Goal: Task Accomplishment & Management: Manage account settings

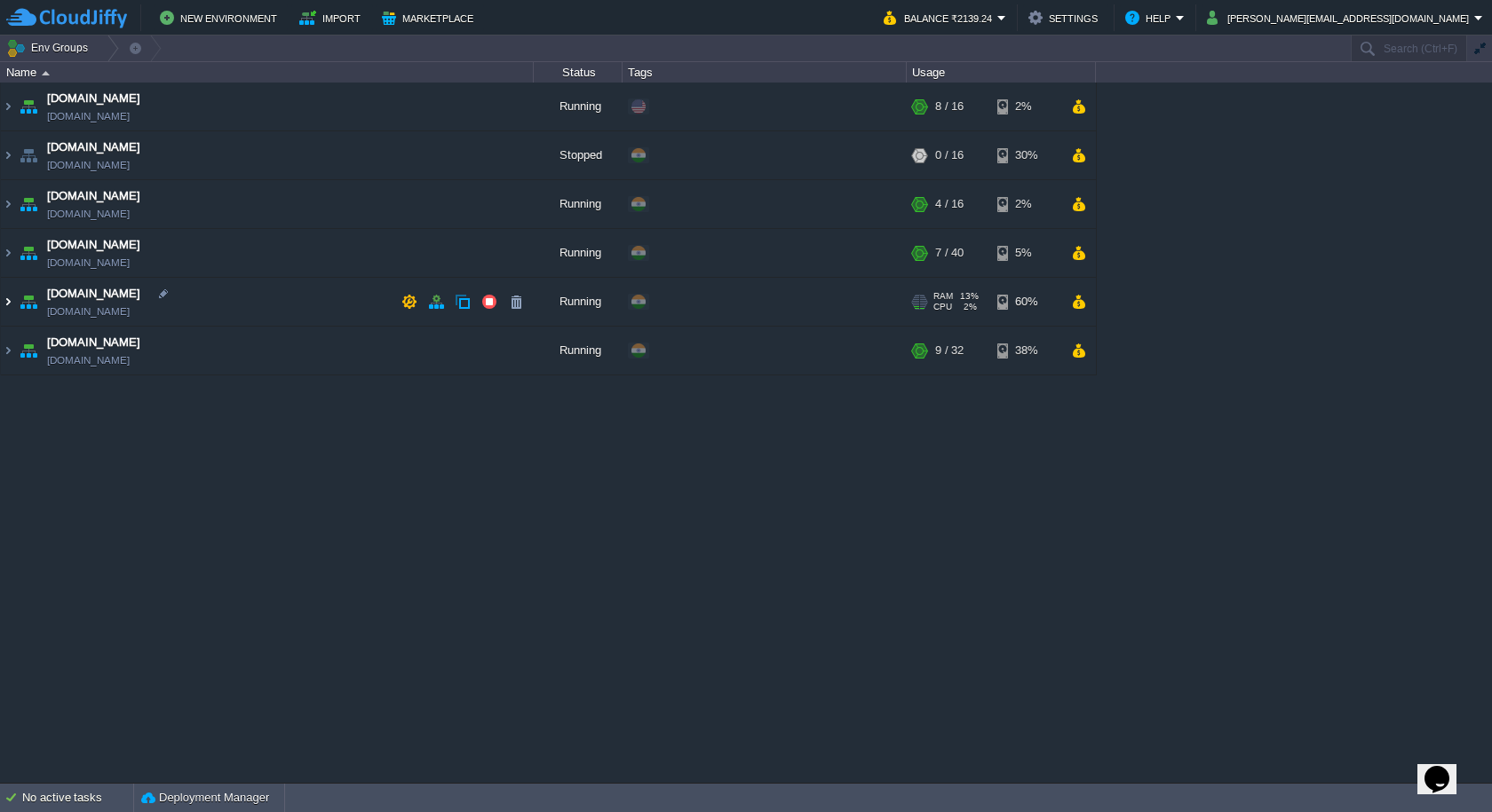
click at [11, 295] on img at bounding box center [8, 302] width 14 height 48
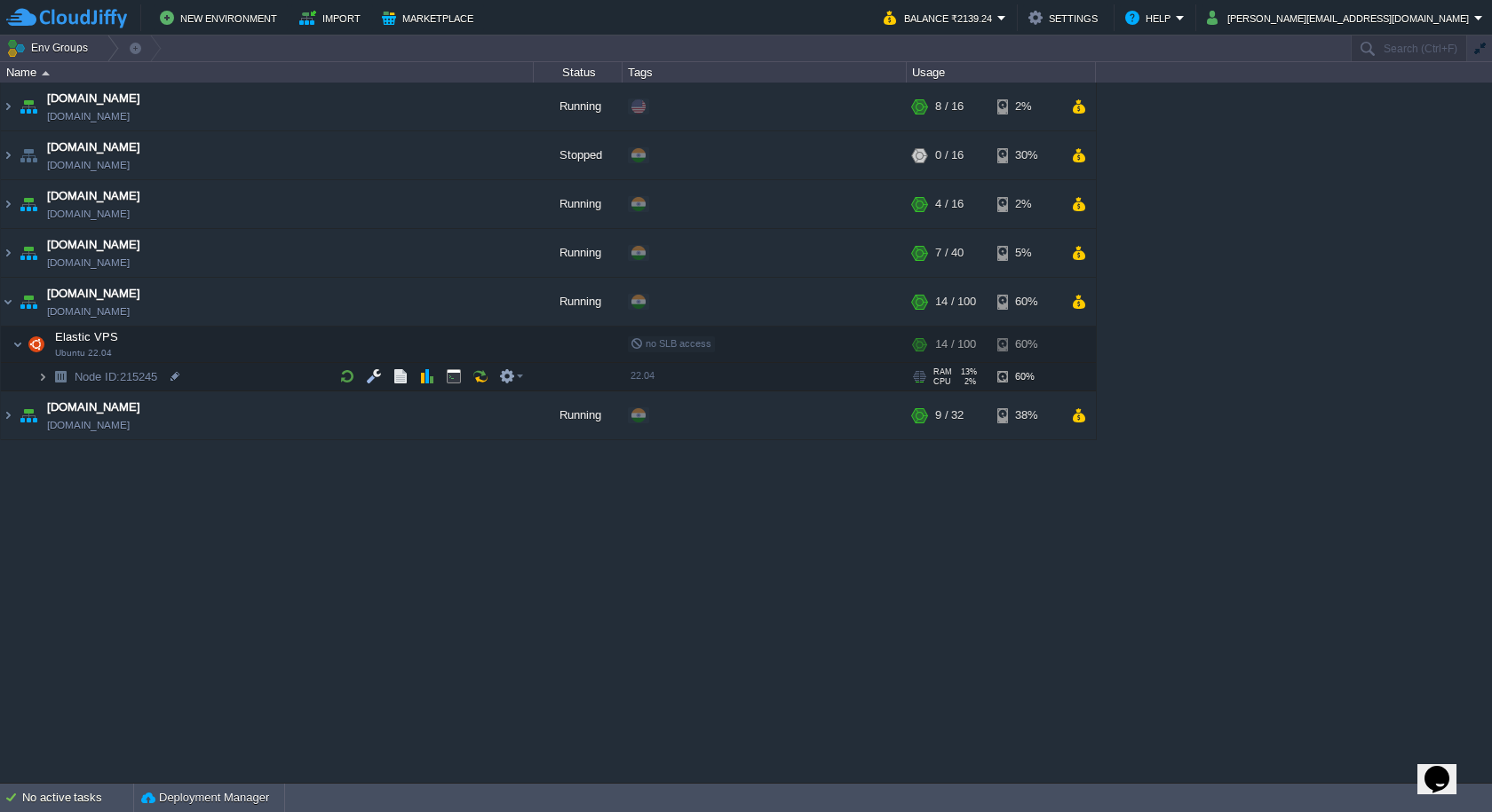
click at [40, 380] on img at bounding box center [42, 377] width 10 height 27
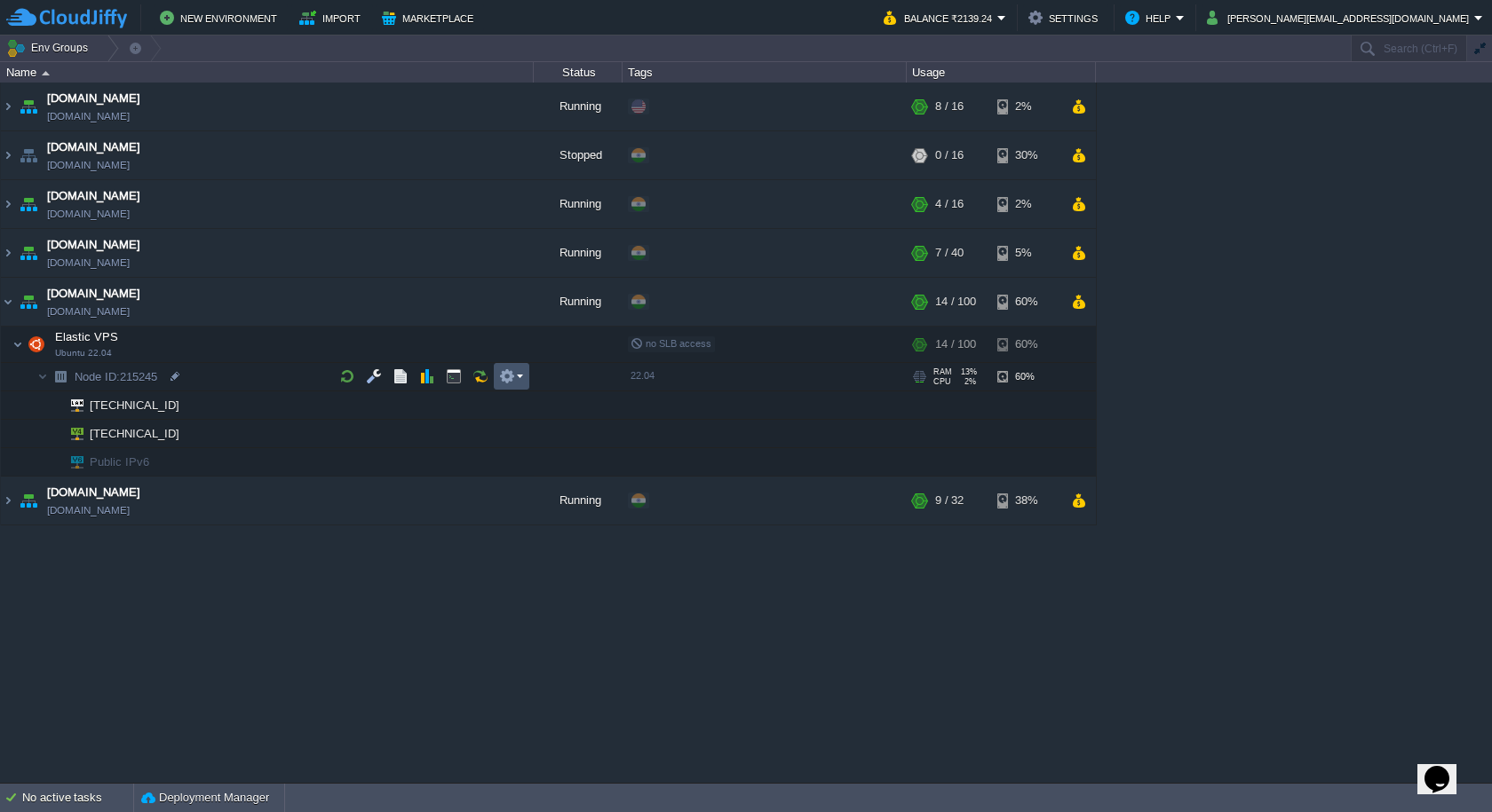
click at [505, 384] on button "button" at bounding box center [506, 376] width 16 height 16
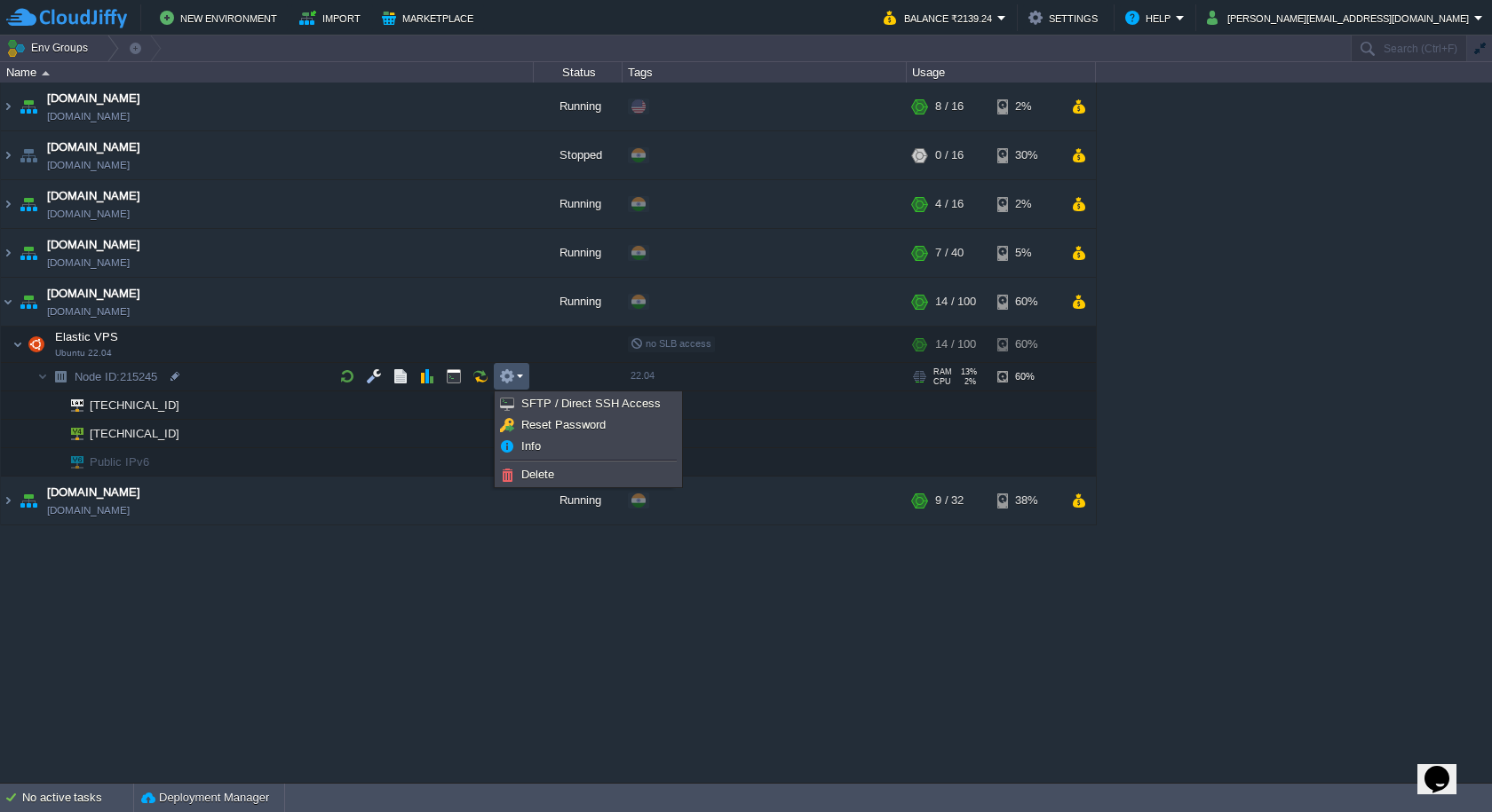
click at [60, 644] on div "[DOMAIN_NAME] [DOMAIN_NAME] Running + Add to Env Group RAM 27% CPU 45% 8 / 16 2…" at bounding box center [746, 432] width 1492 height 699
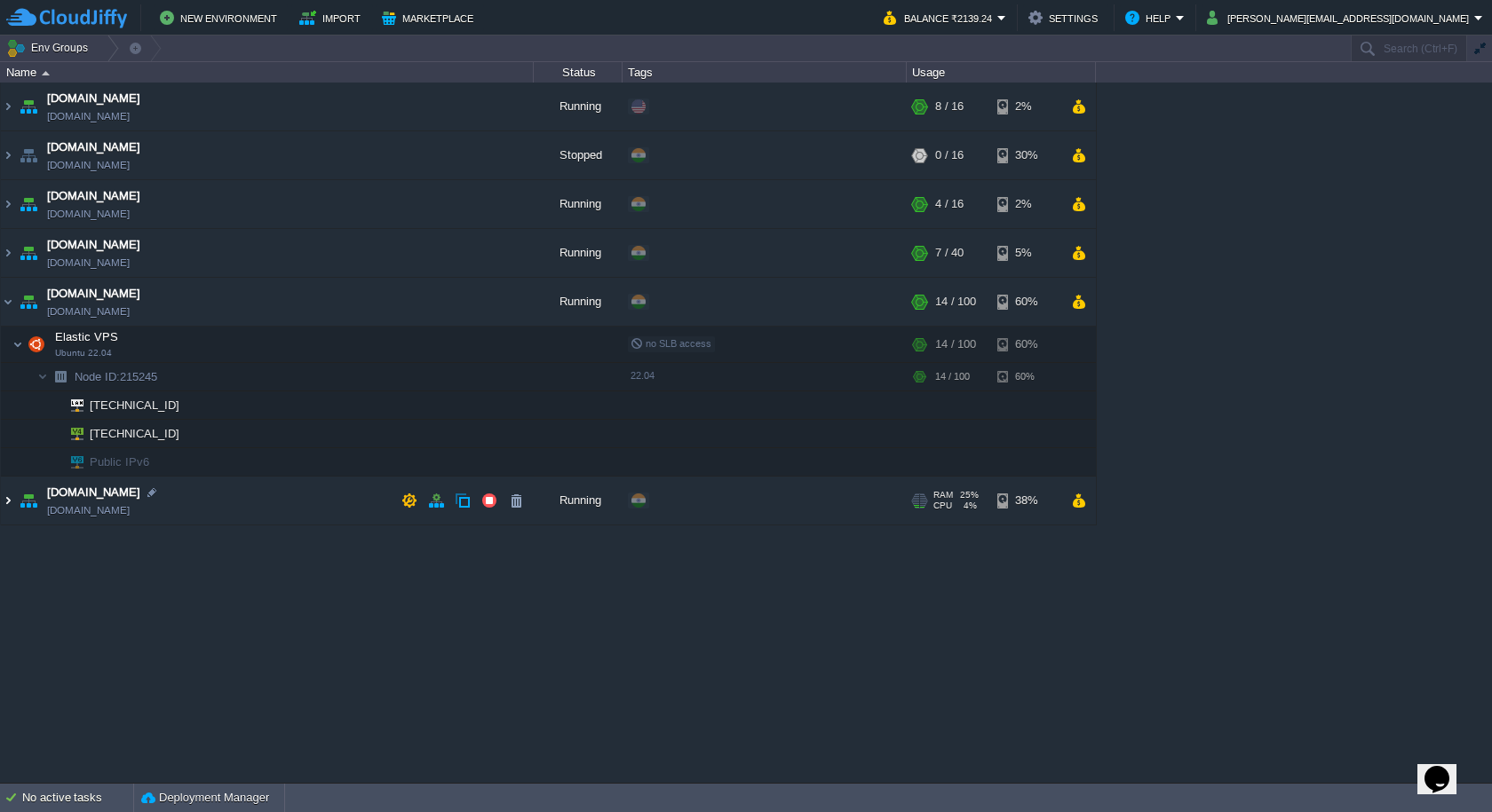
click at [11, 499] on img at bounding box center [8, 501] width 14 height 48
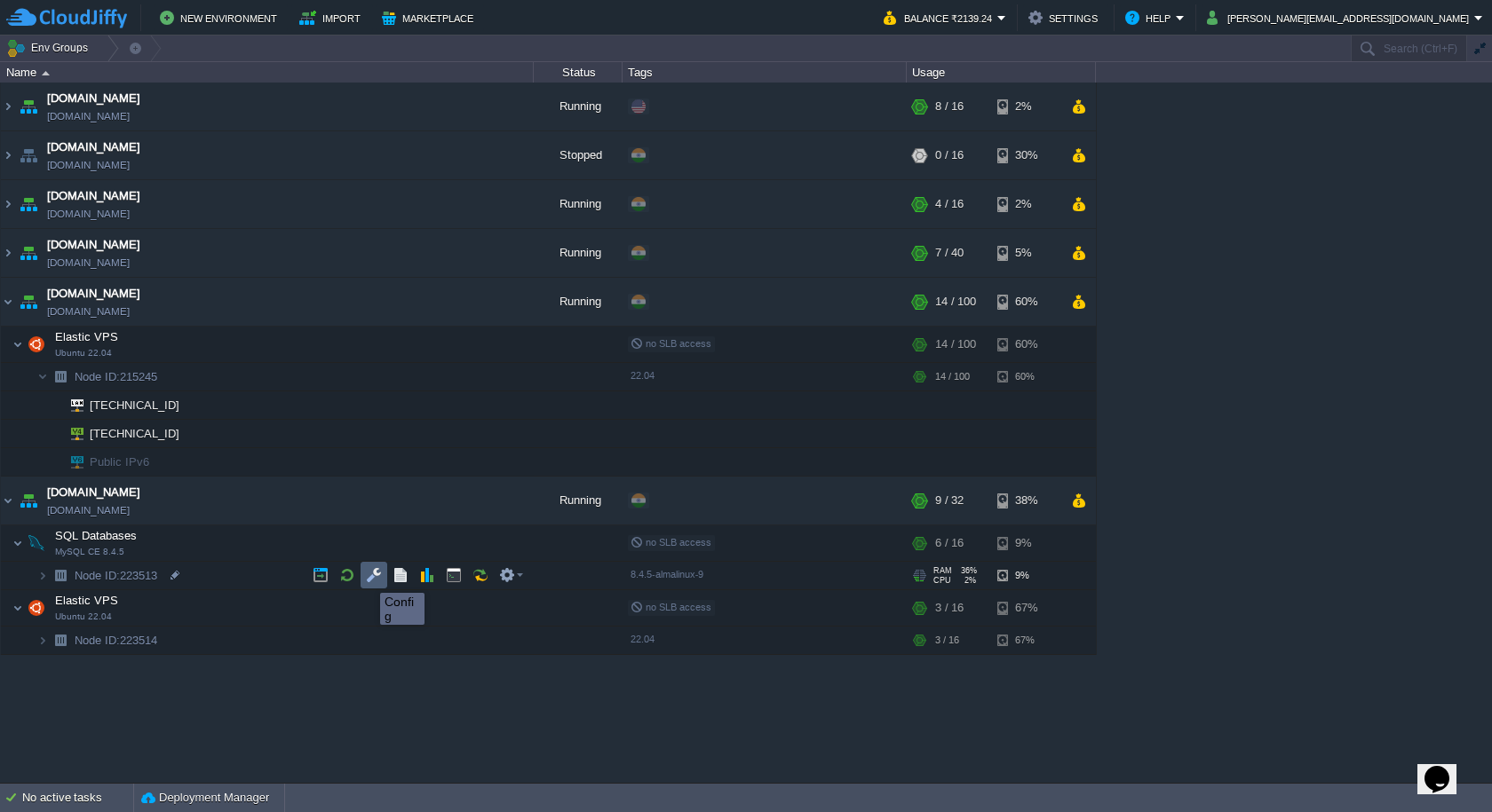
click at [370, 577] on button "button" at bounding box center [373, 574] width 16 height 16
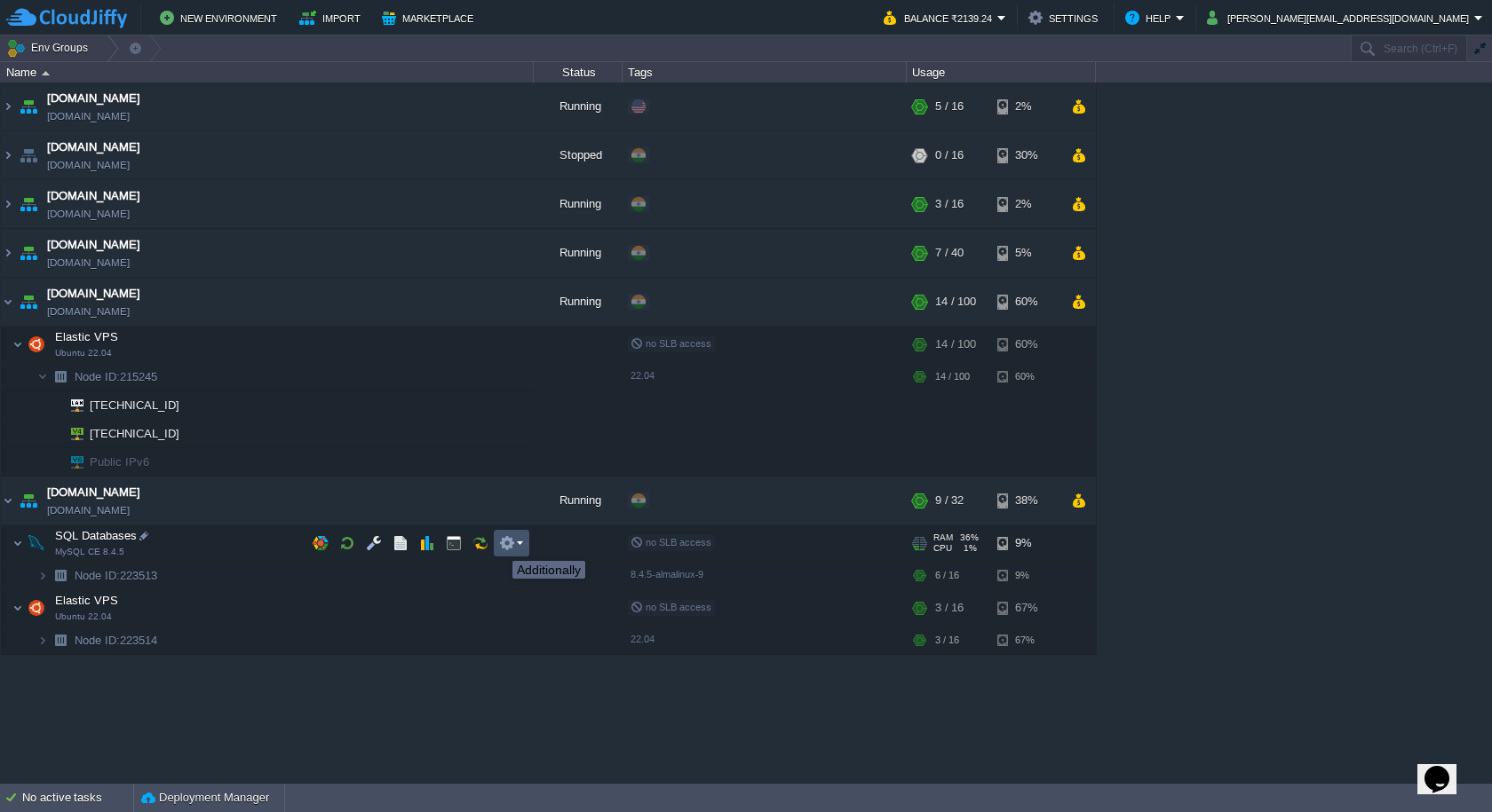
click at [506, 544] on button "button" at bounding box center [506, 543] width 16 height 16
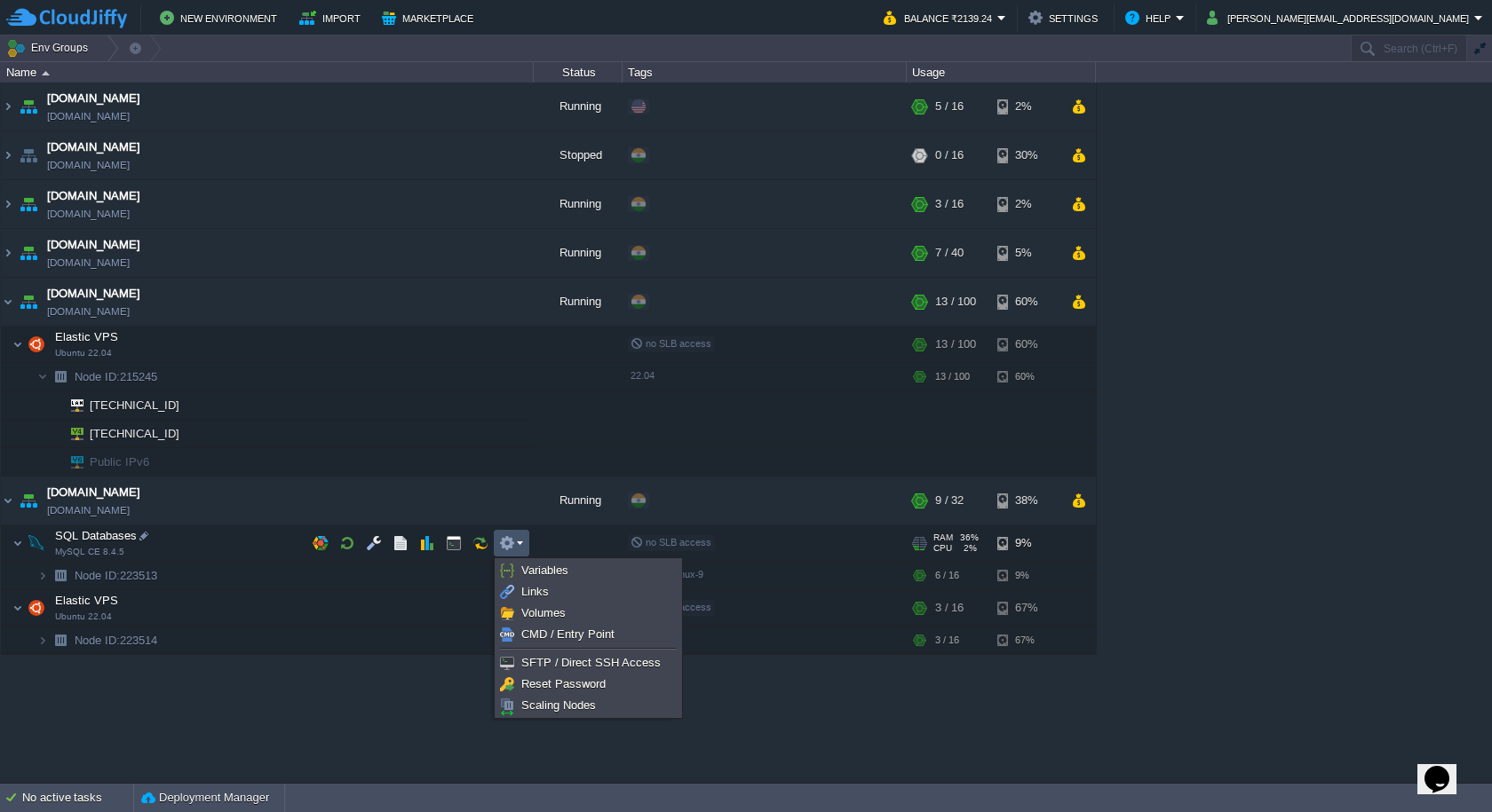
click at [423, 680] on div "[DOMAIN_NAME] [DOMAIN_NAME] Running + Add to Env Group RAM 26% CPU 2% 5 / 16 2%…" at bounding box center [746, 432] width 1492 height 699
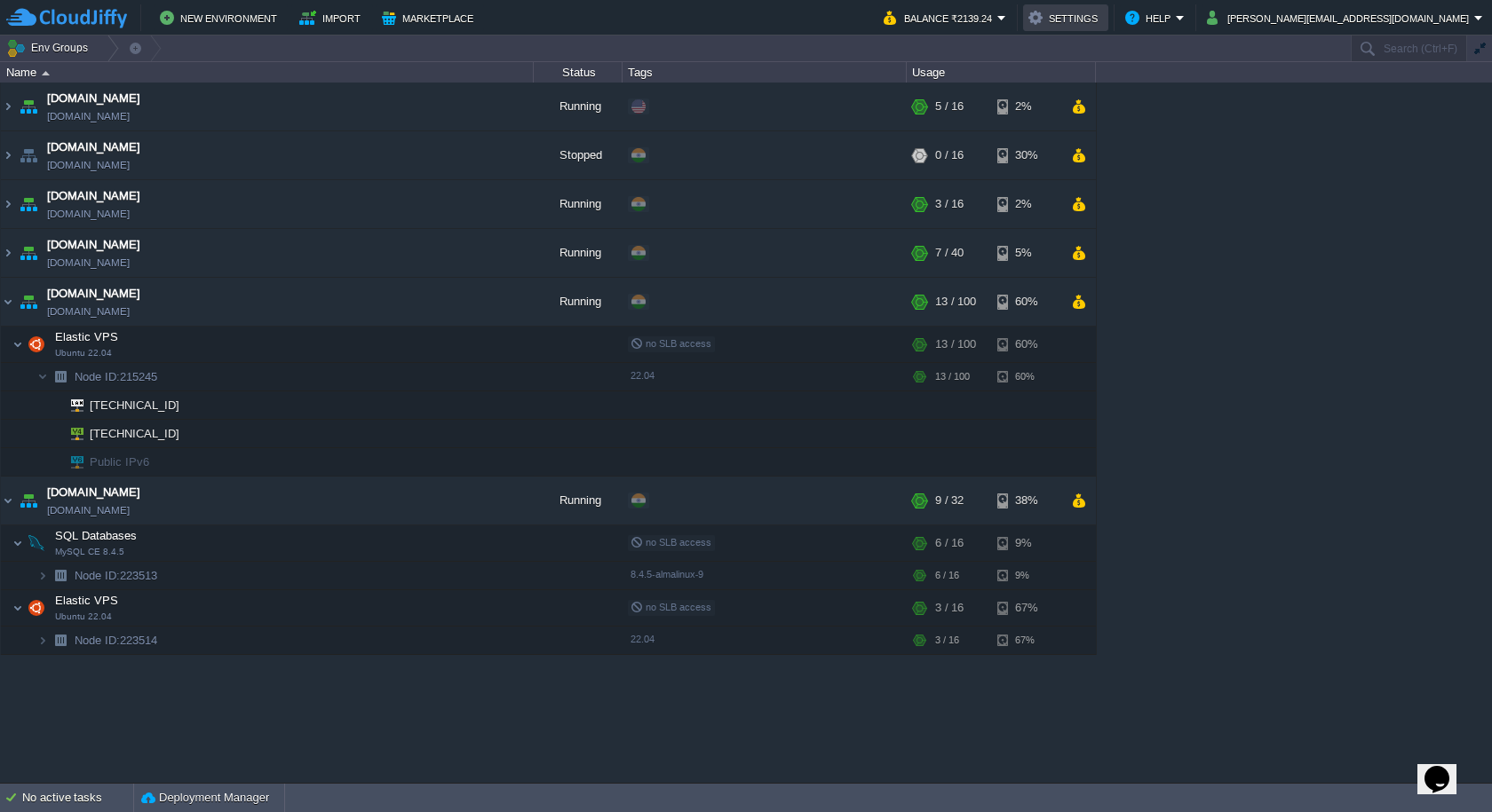
click at [1103, 18] on button "Settings" at bounding box center [1065, 18] width 75 height 22
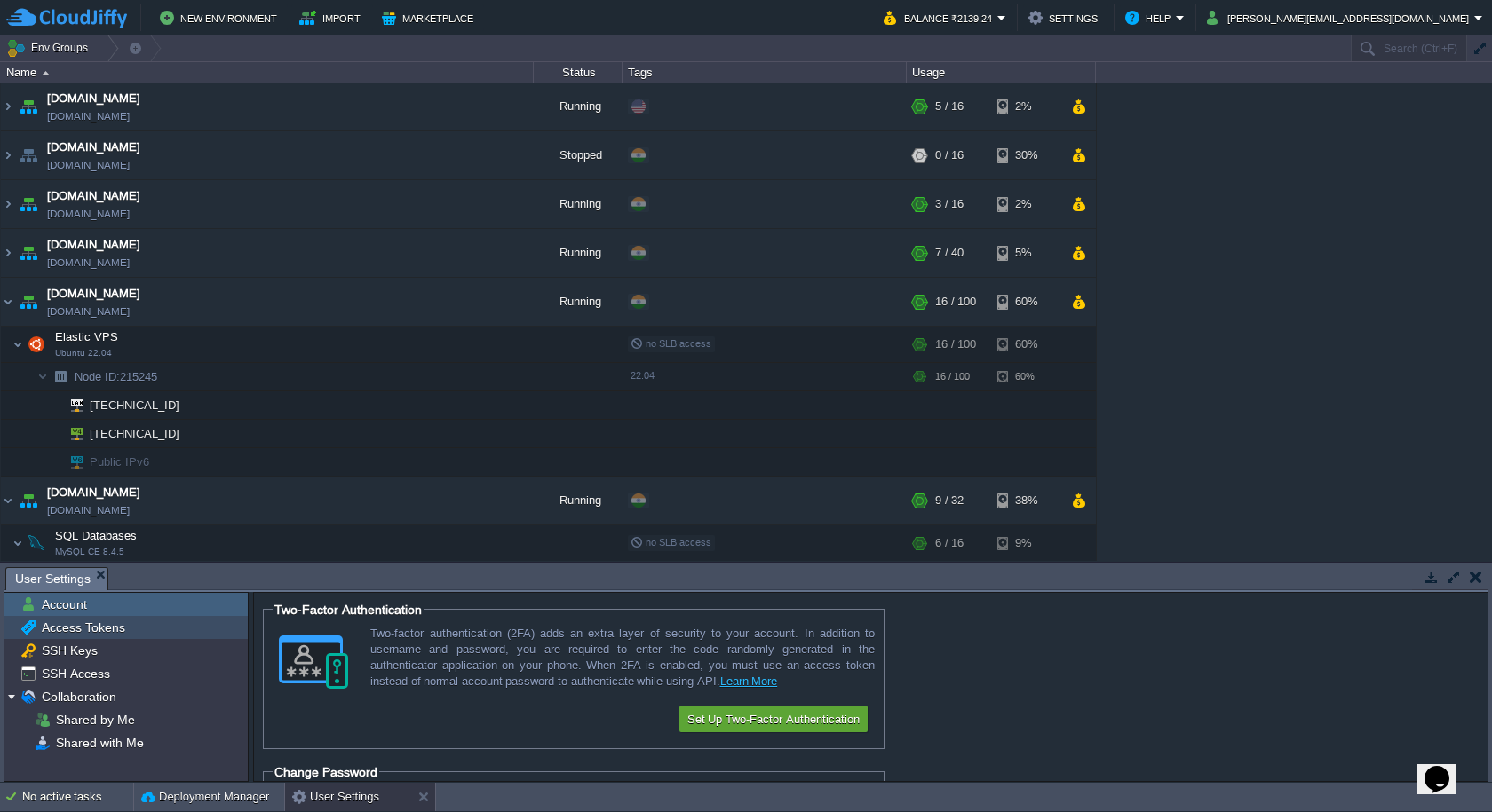
click at [130, 627] on div "Access Tokens" at bounding box center [126, 627] width 243 height 23
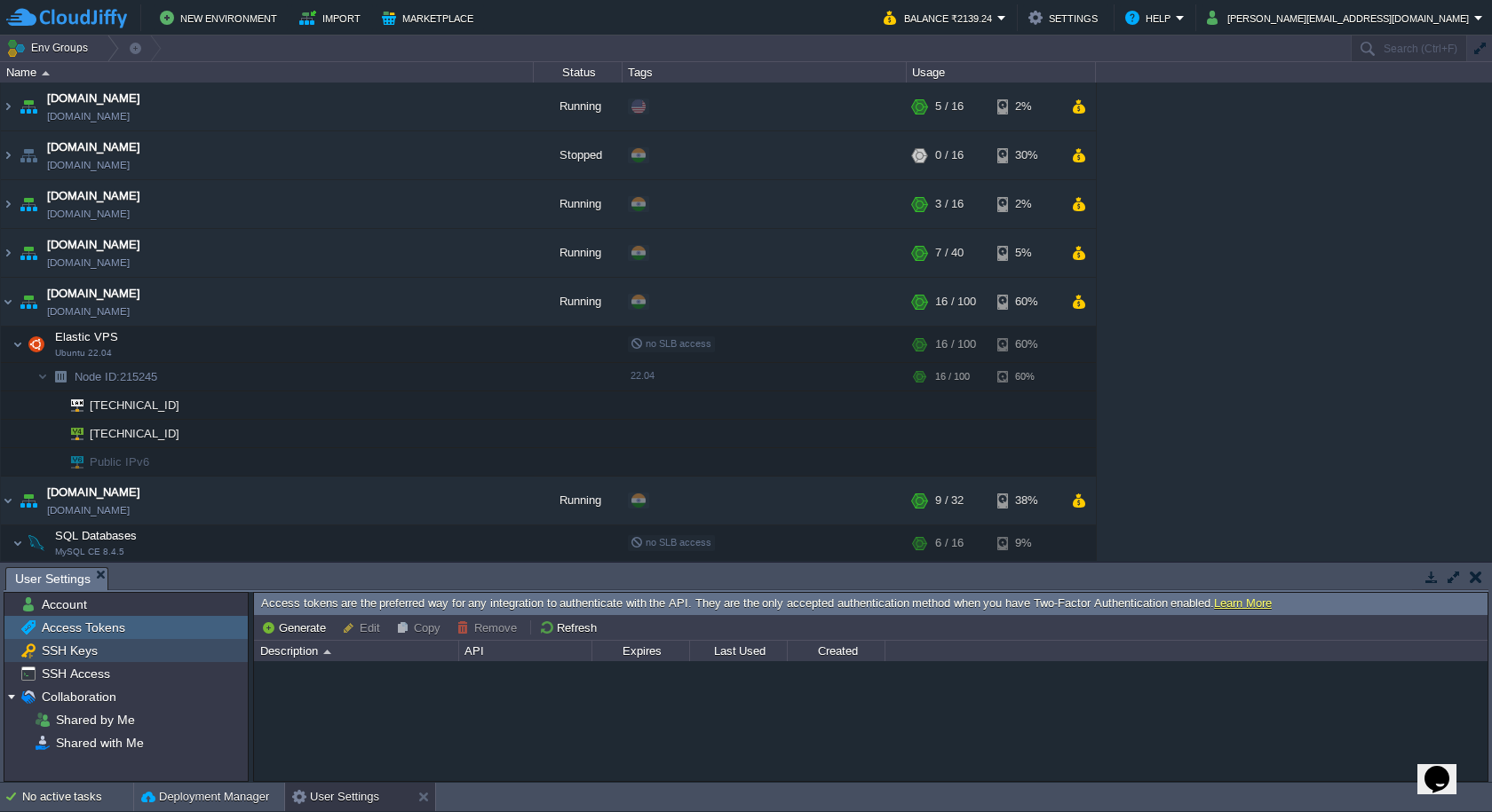
click at [121, 647] on div "SSH Keys" at bounding box center [126, 650] width 243 height 23
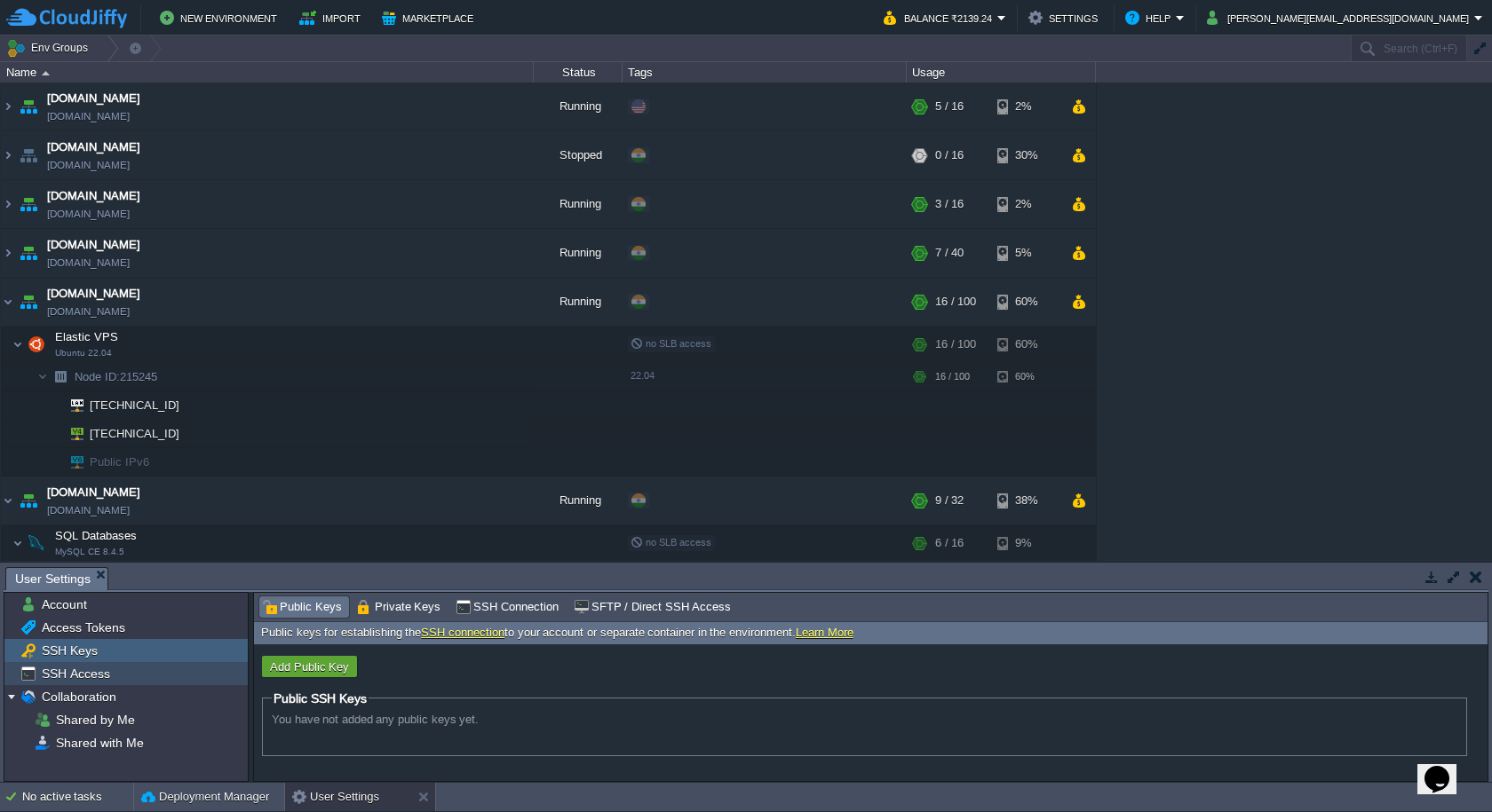
click at [121, 667] on div "SSH Access" at bounding box center [126, 674] width 243 height 23
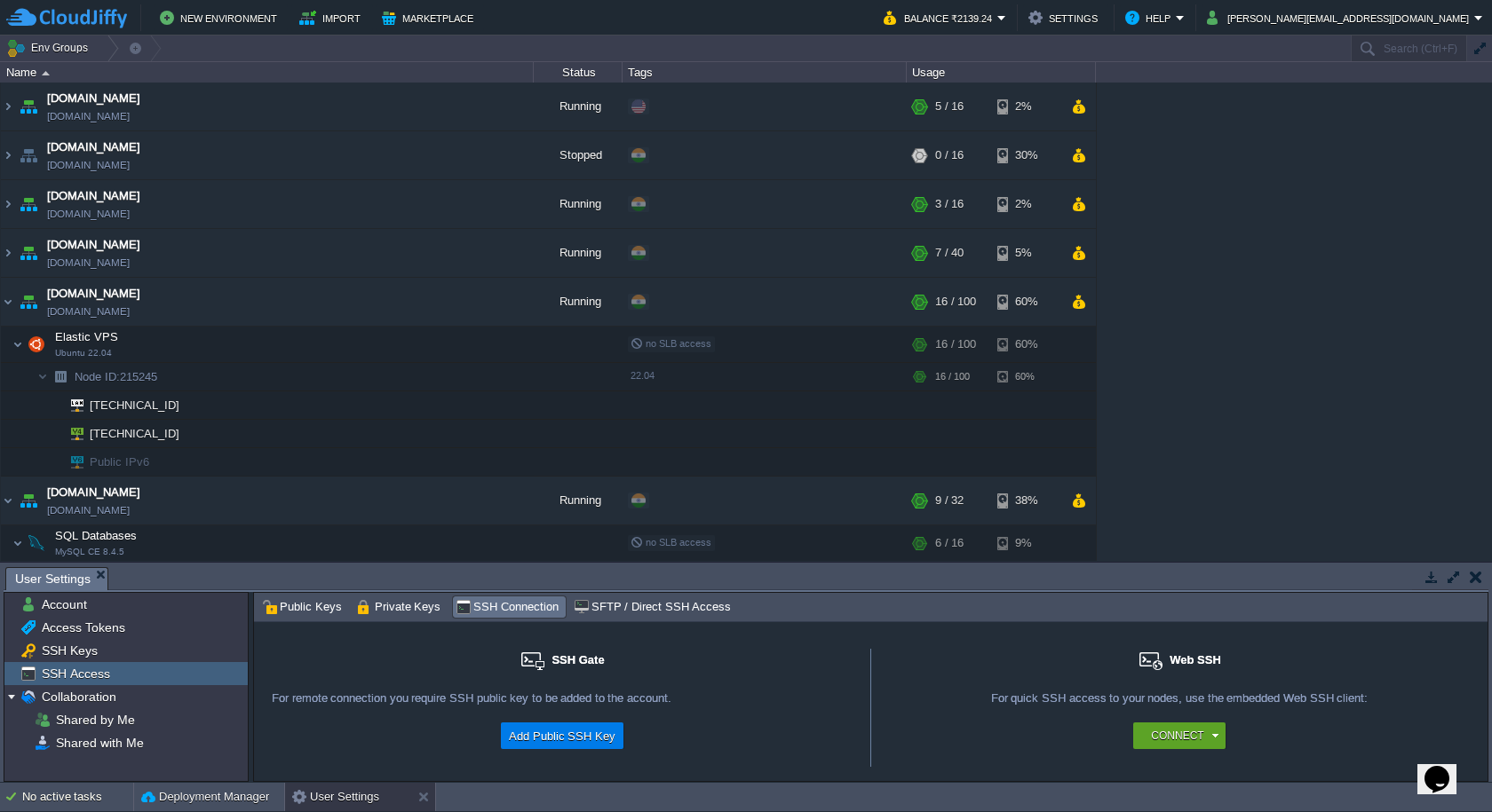
click at [1469, 578] on button "button" at bounding box center [1475, 576] width 12 height 16
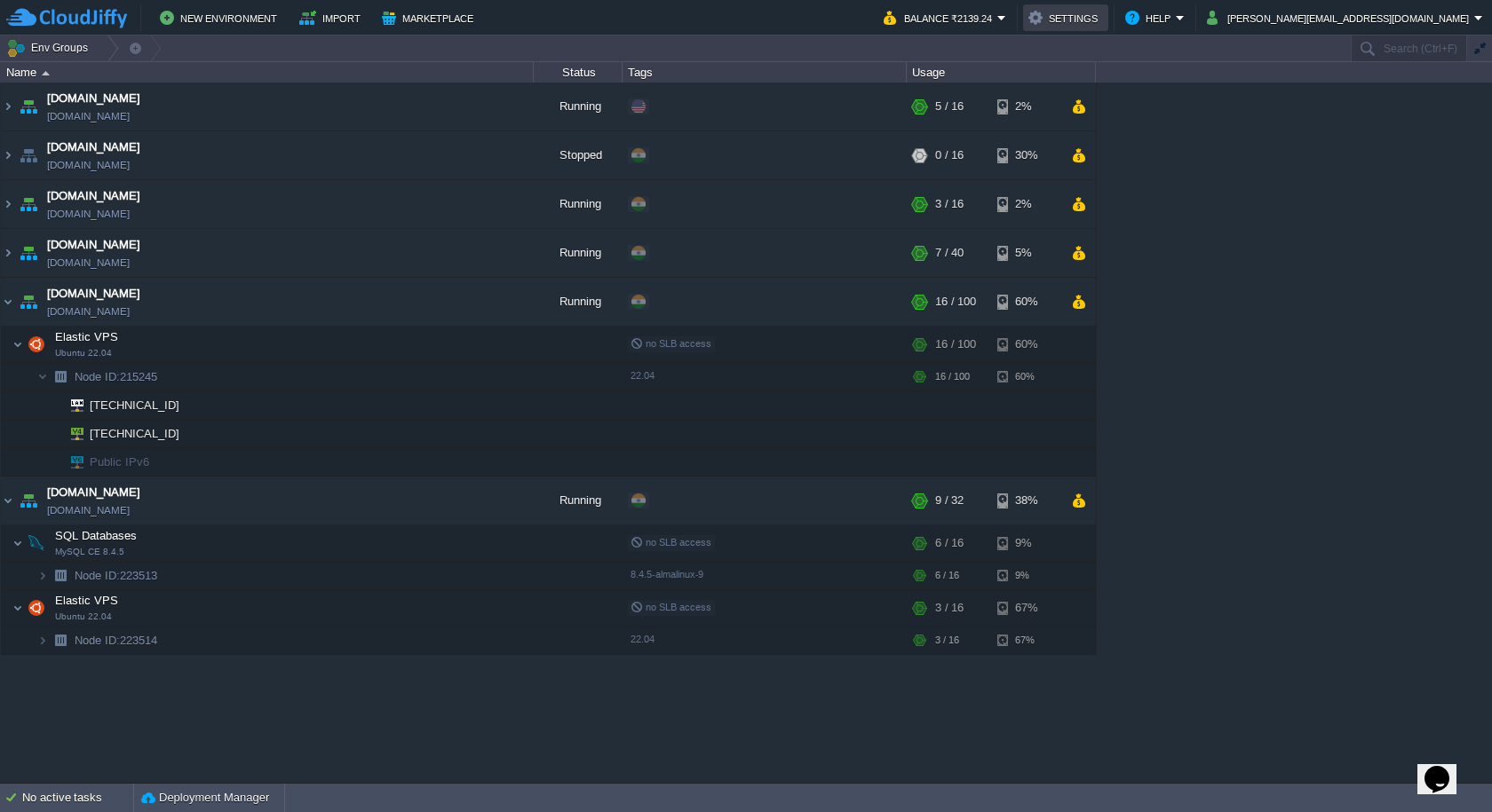
click at [1103, 18] on button "Settings" at bounding box center [1065, 18] width 75 height 22
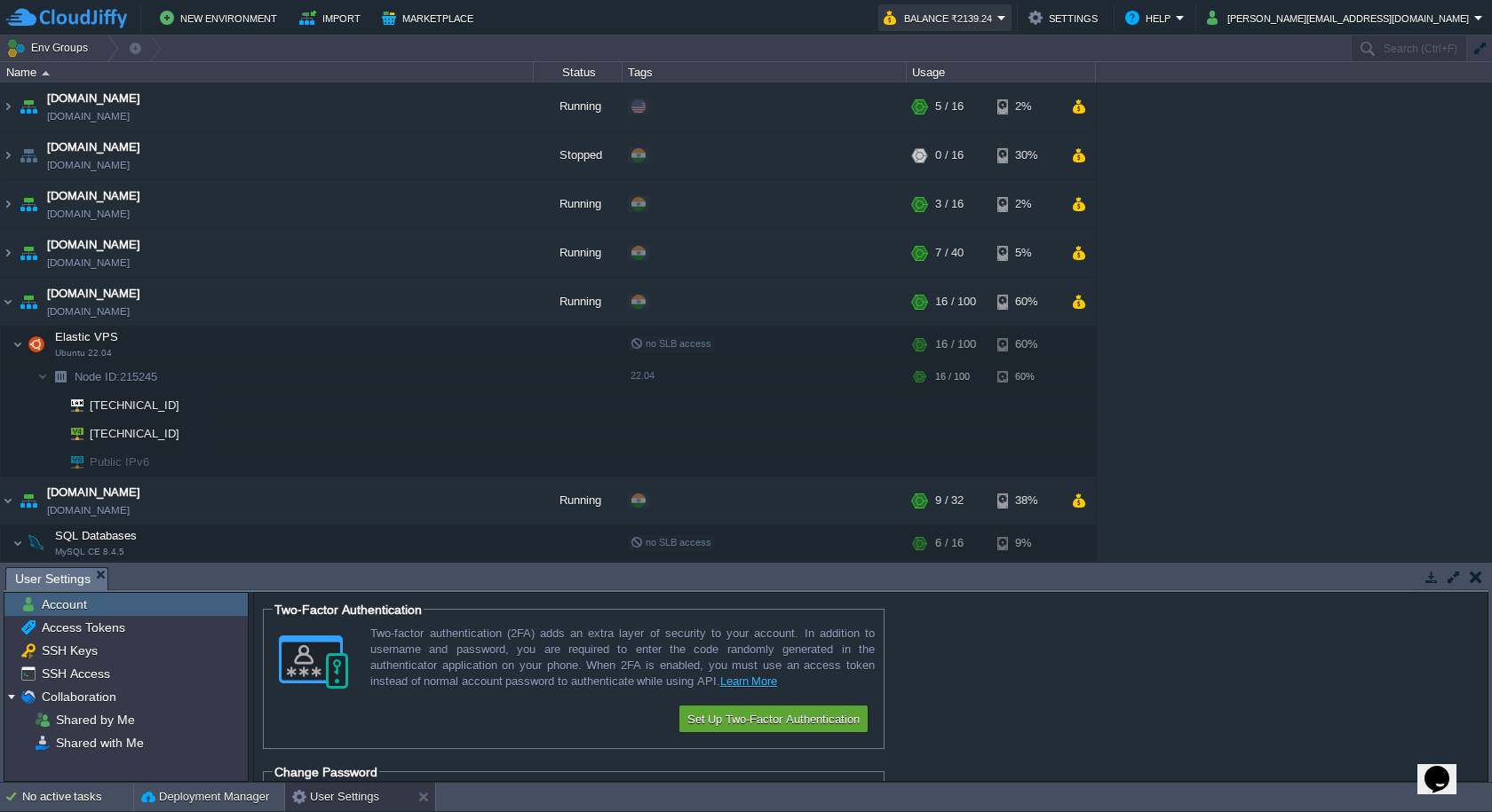
click at [997, 15] on button "Balance ₹2139.24" at bounding box center [940, 18] width 114 height 22
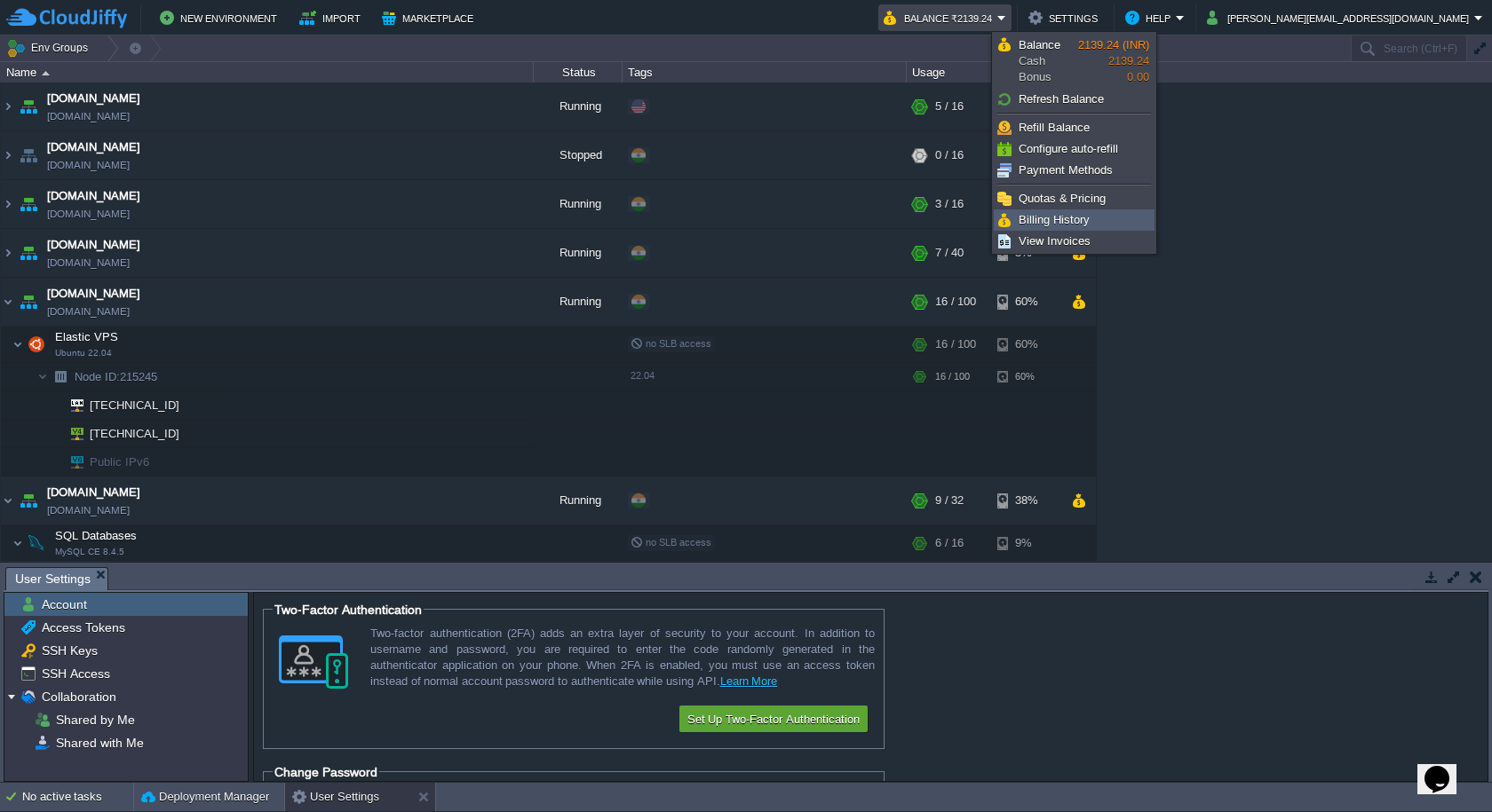
click at [1097, 215] on link "Billing History" at bounding box center [1074, 220] width 159 height 20
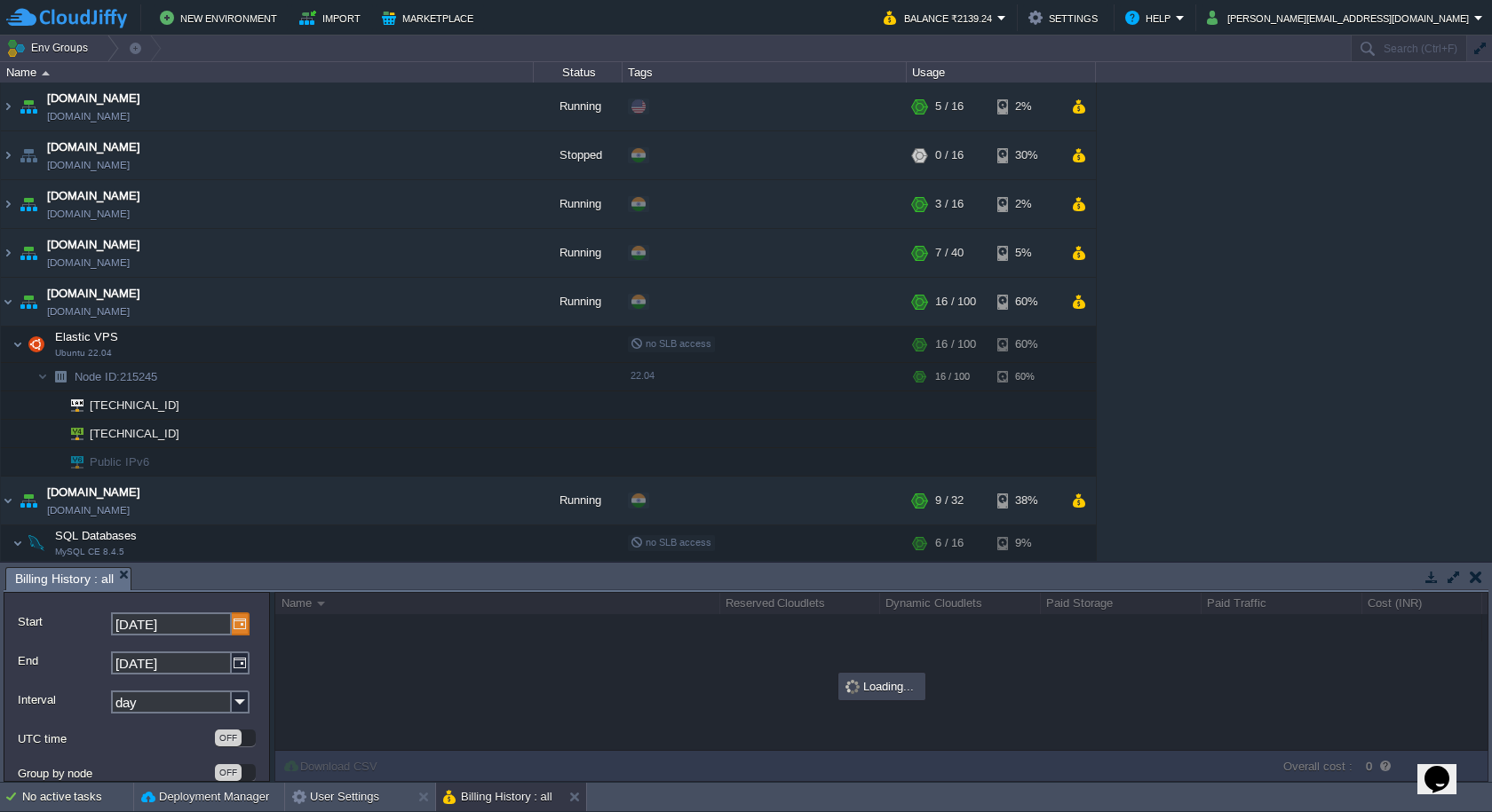
click at [236, 631] on img at bounding box center [240, 624] width 18 height 23
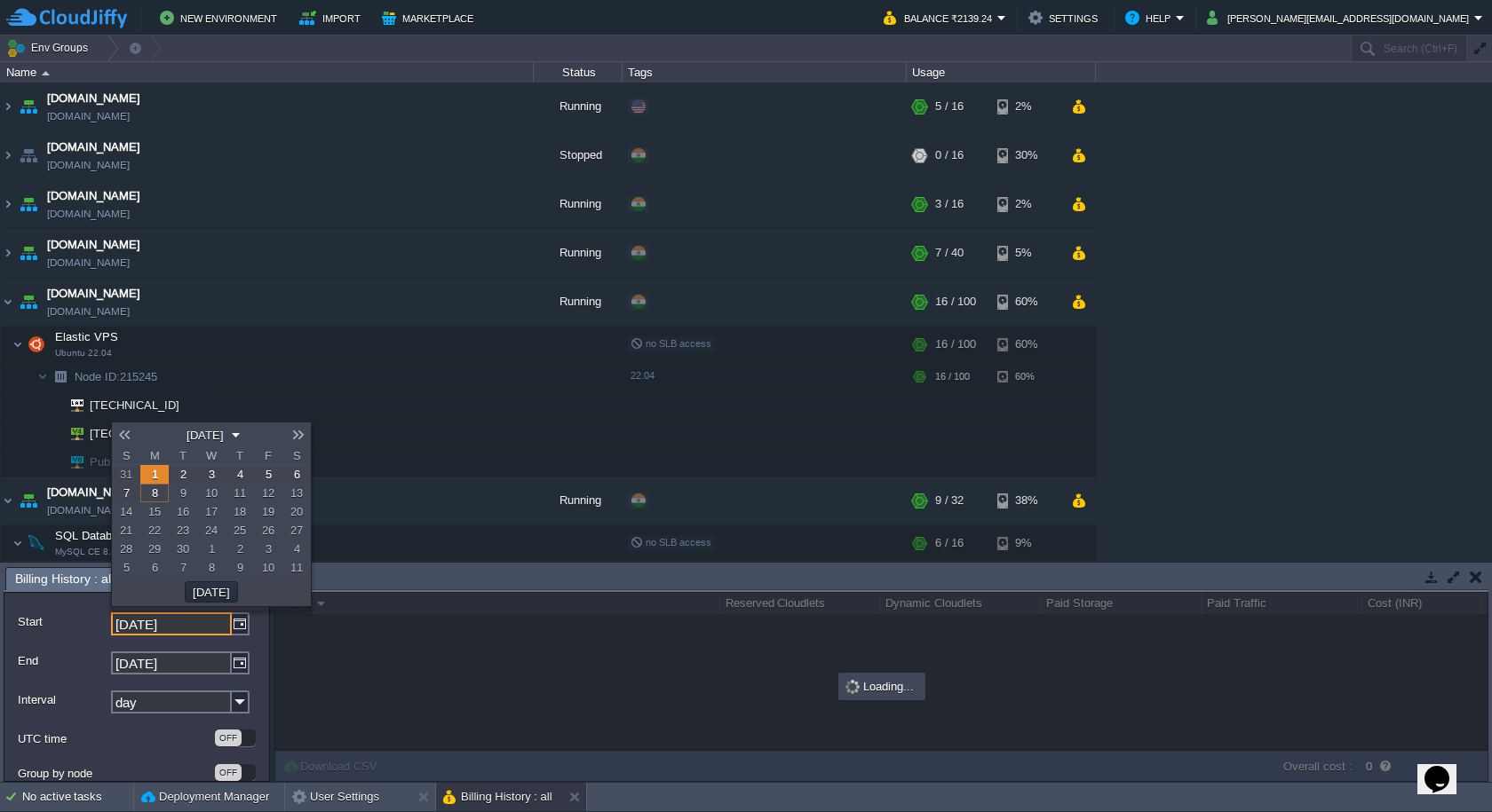
click at [240, 438] on em "[DATE]" at bounding box center [210, 434] width 60 height 16
click at [236, 515] on link "2023" at bounding box center [236, 516] width 46 height 19
click at [140, 439] on link "Jan" at bounding box center [136, 435] width 46 height 19
click at [188, 601] on button "OK" at bounding box center [183, 598] width 27 height 16
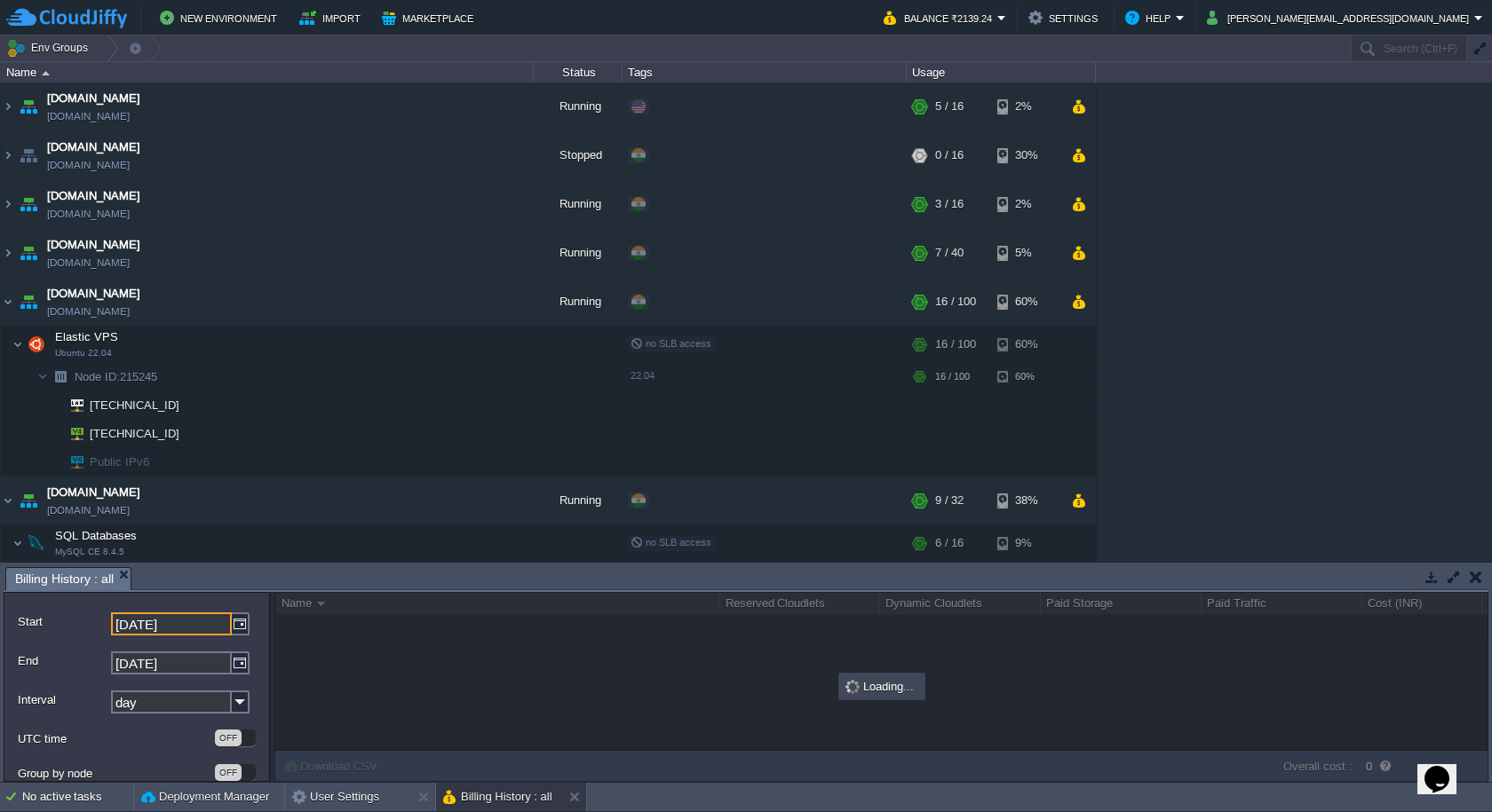
click at [186, 731] on label "UTC time" at bounding box center [115, 739] width 195 height 19
click at [207, 758] on button "Refresh" at bounding box center [222, 757] width 64 height 16
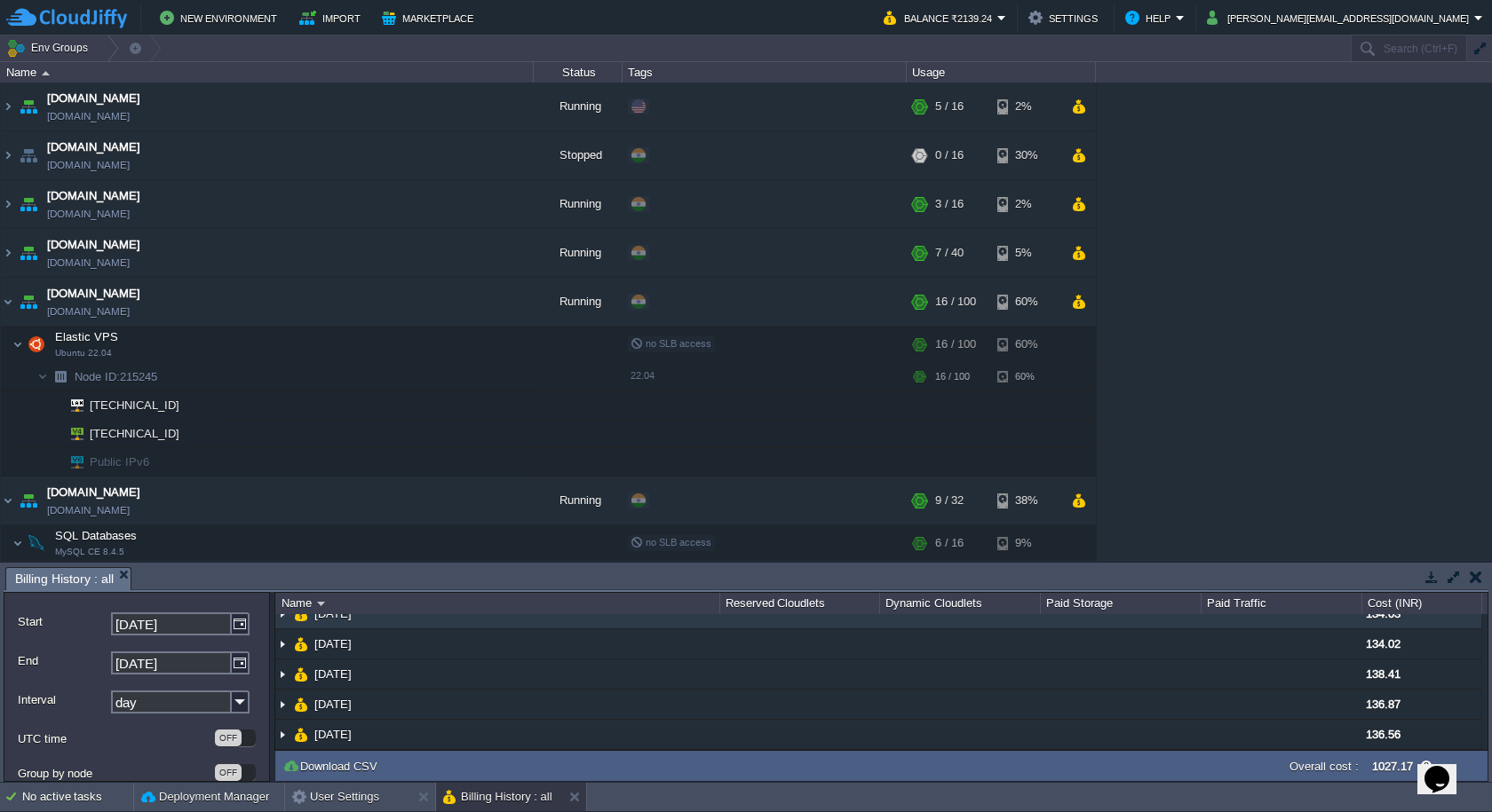
scroll to position [112, 0]
click at [191, 632] on input "[DATE]" at bounding box center [171, 624] width 121 height 23
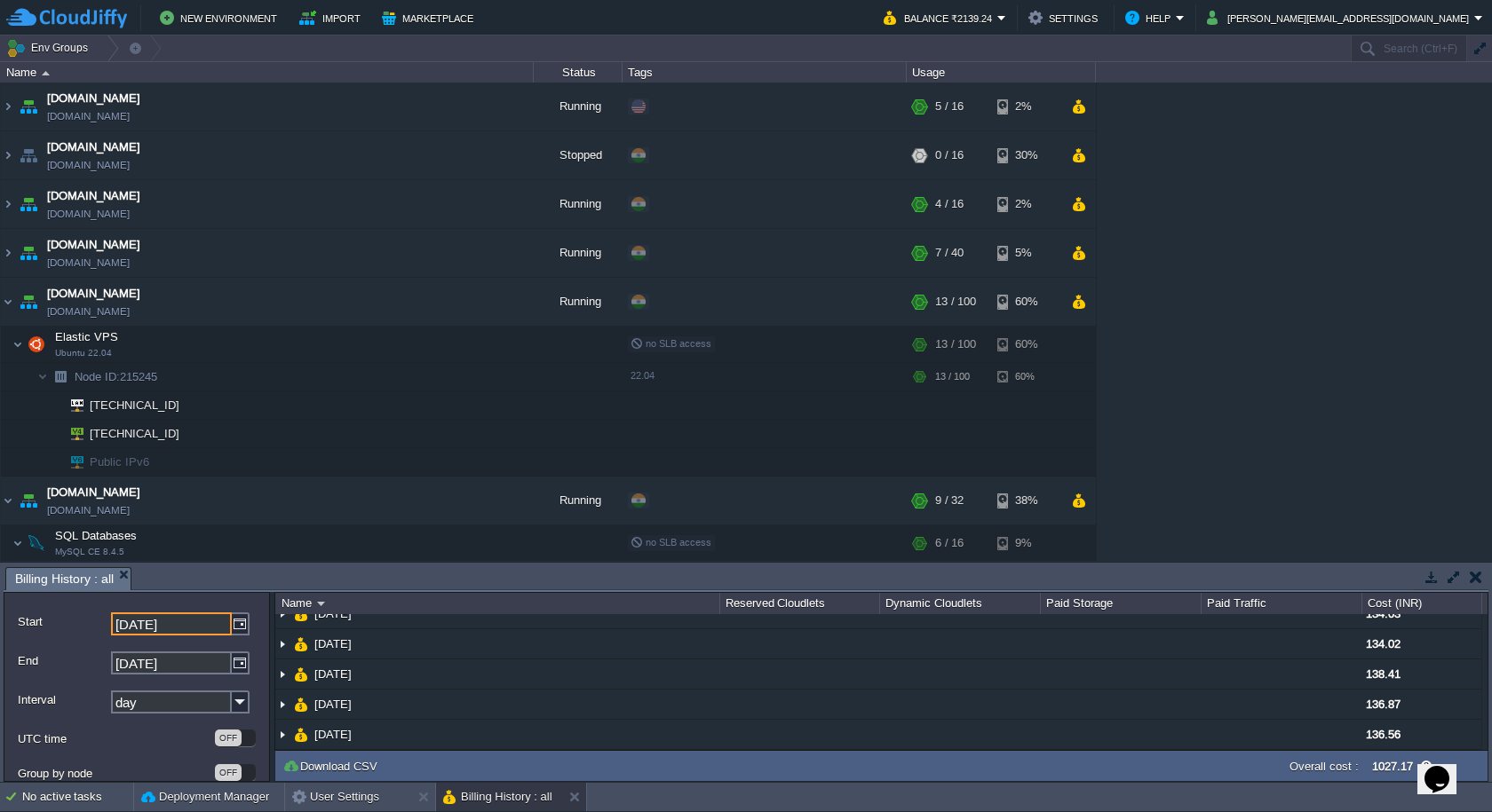
drag, startPoint x: 186, startPoint y: 627, endPoint x: 174, endPoint y: 627, distance: 12.0
click at [174, 627] on input "[DATE]" at bounding box center [171, 624] width 121 height 23
type input "[DATE]"
click at [81, 644] on form "Start [DATE] End [DATE] Interval day UTC time OFF Group by node OFF Refresh" at bounding box center [136, 687] width 266 height 190
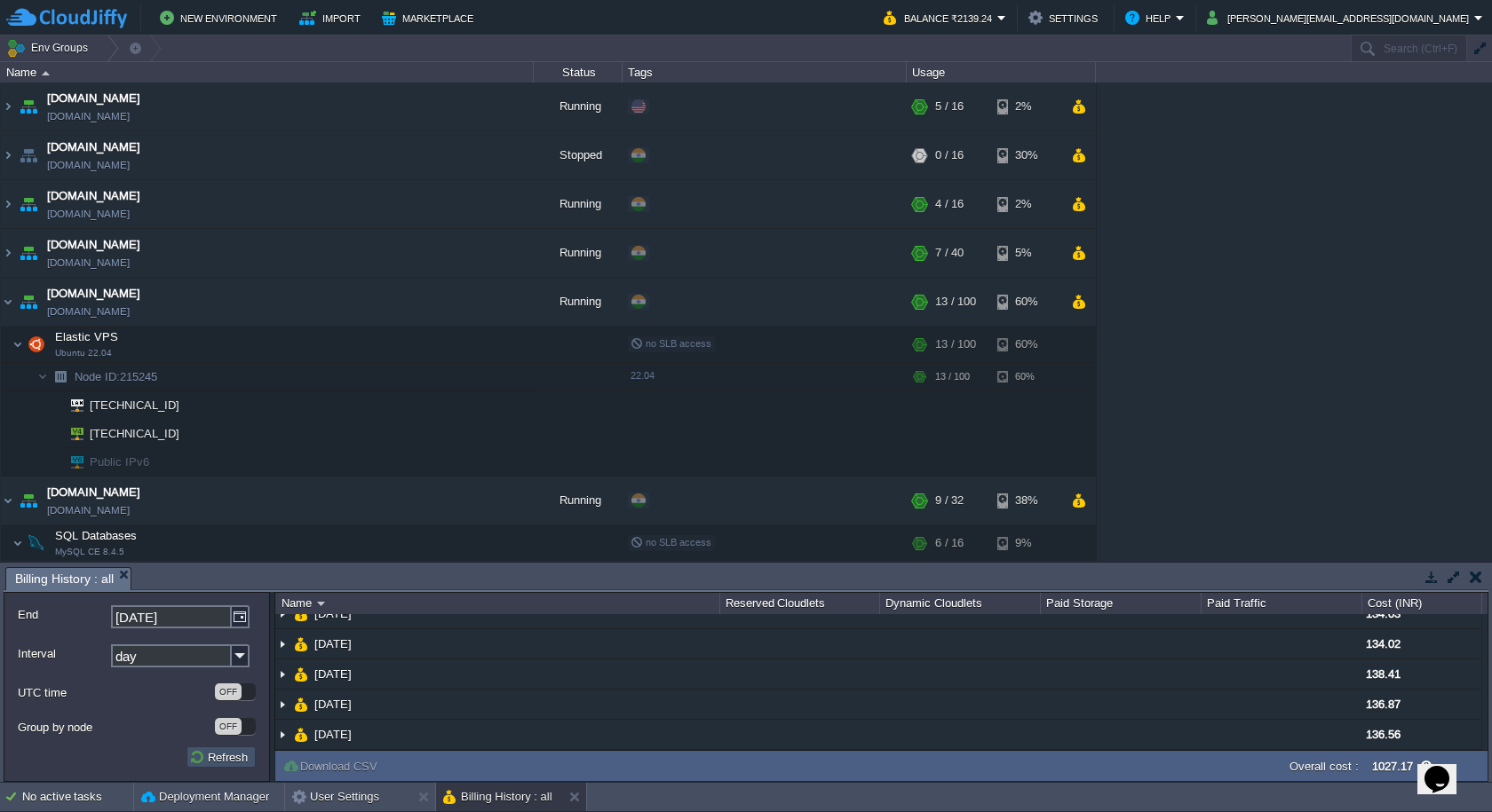
click at [190, 750] on button "Refresh" at bounding box center [222, 757] width 64 height 16
click at [238, 646] on img at bounding box center [240, 656] width 18 height 23
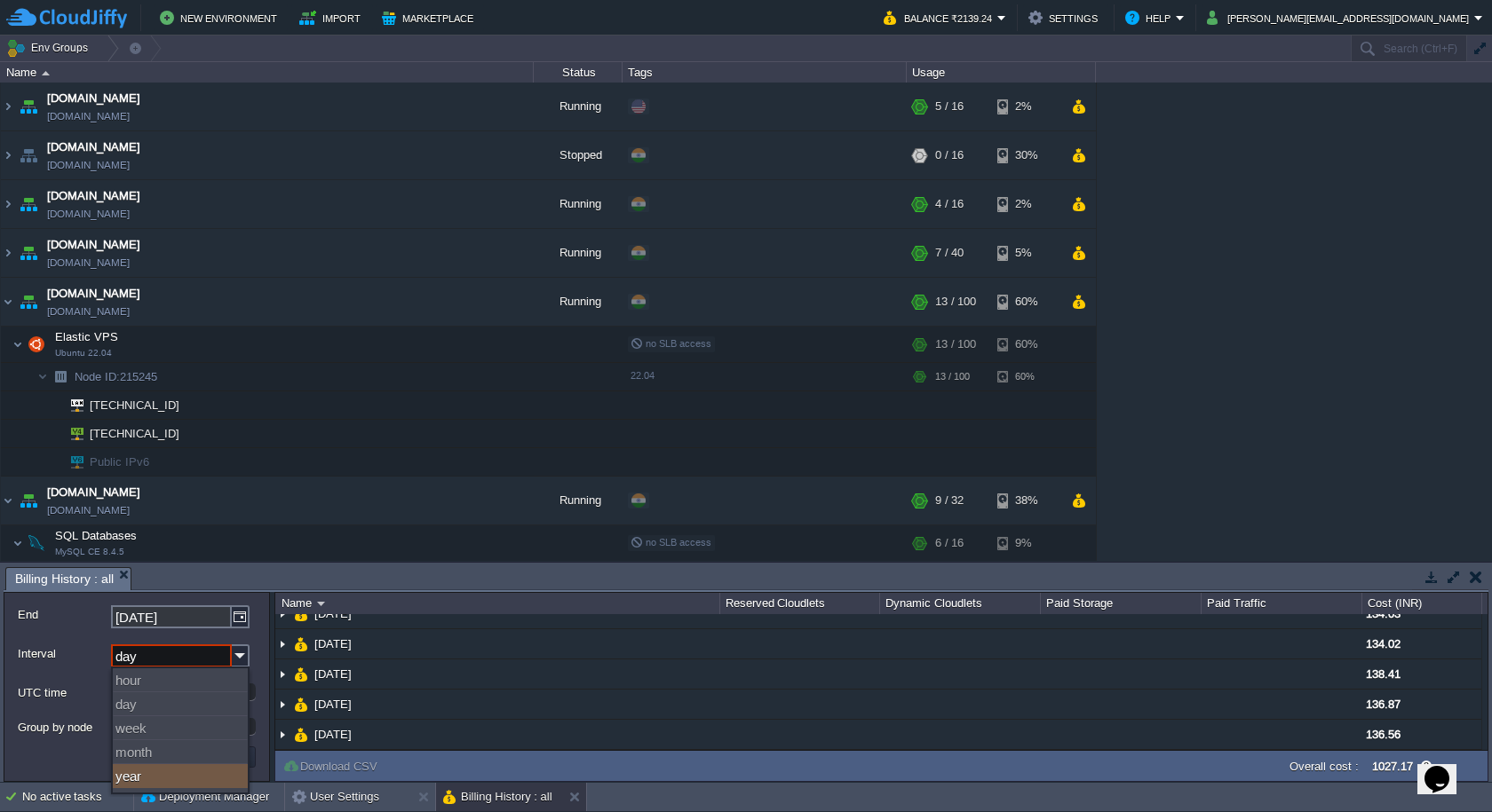
click at [166, 768] on div "year" at bounding box center [180, 775] width 135 height 24
type input "year"
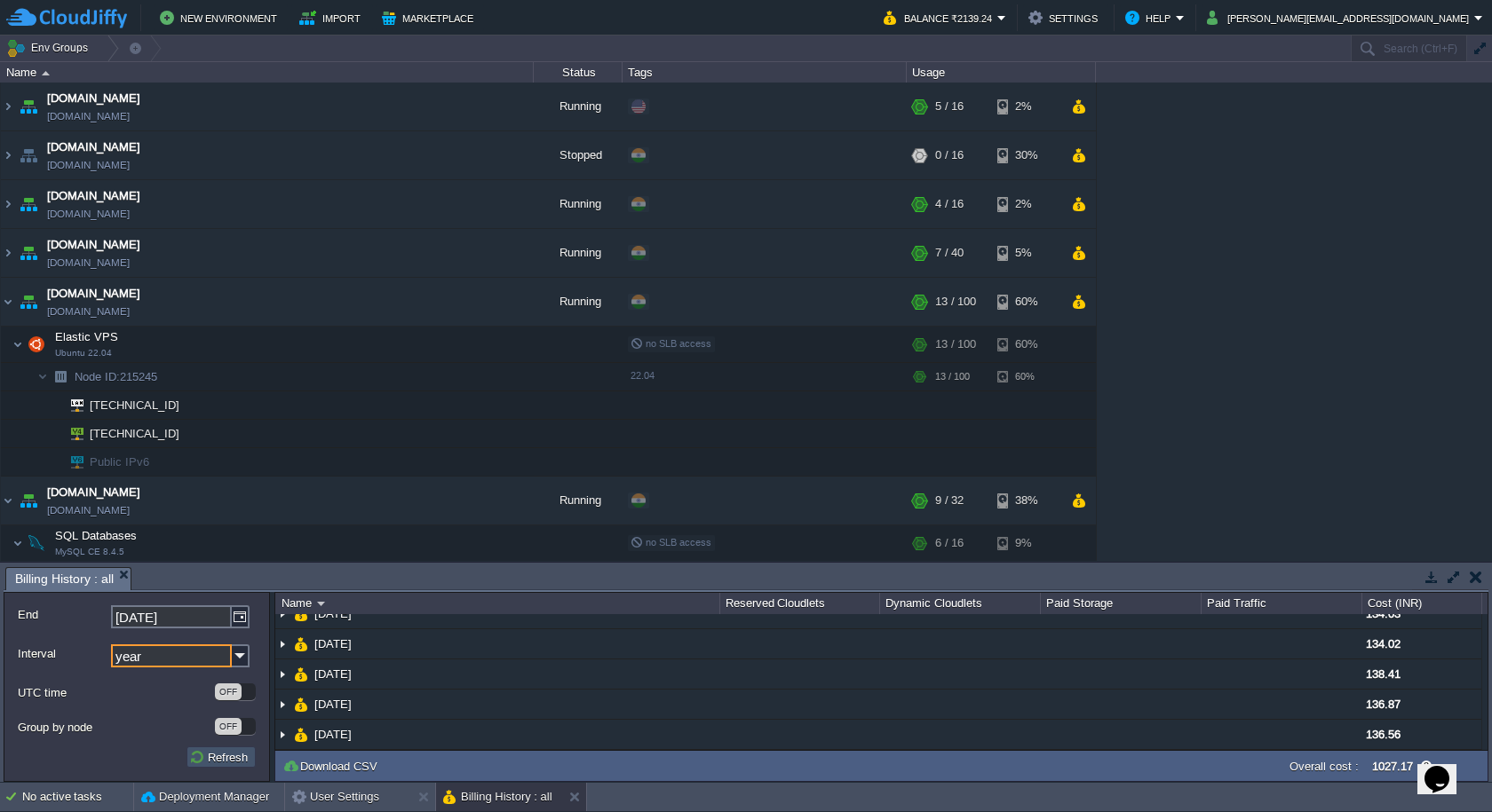
click at [202, 751] on button "Refresh" at bounding box center [222, 757] width 64 height 16
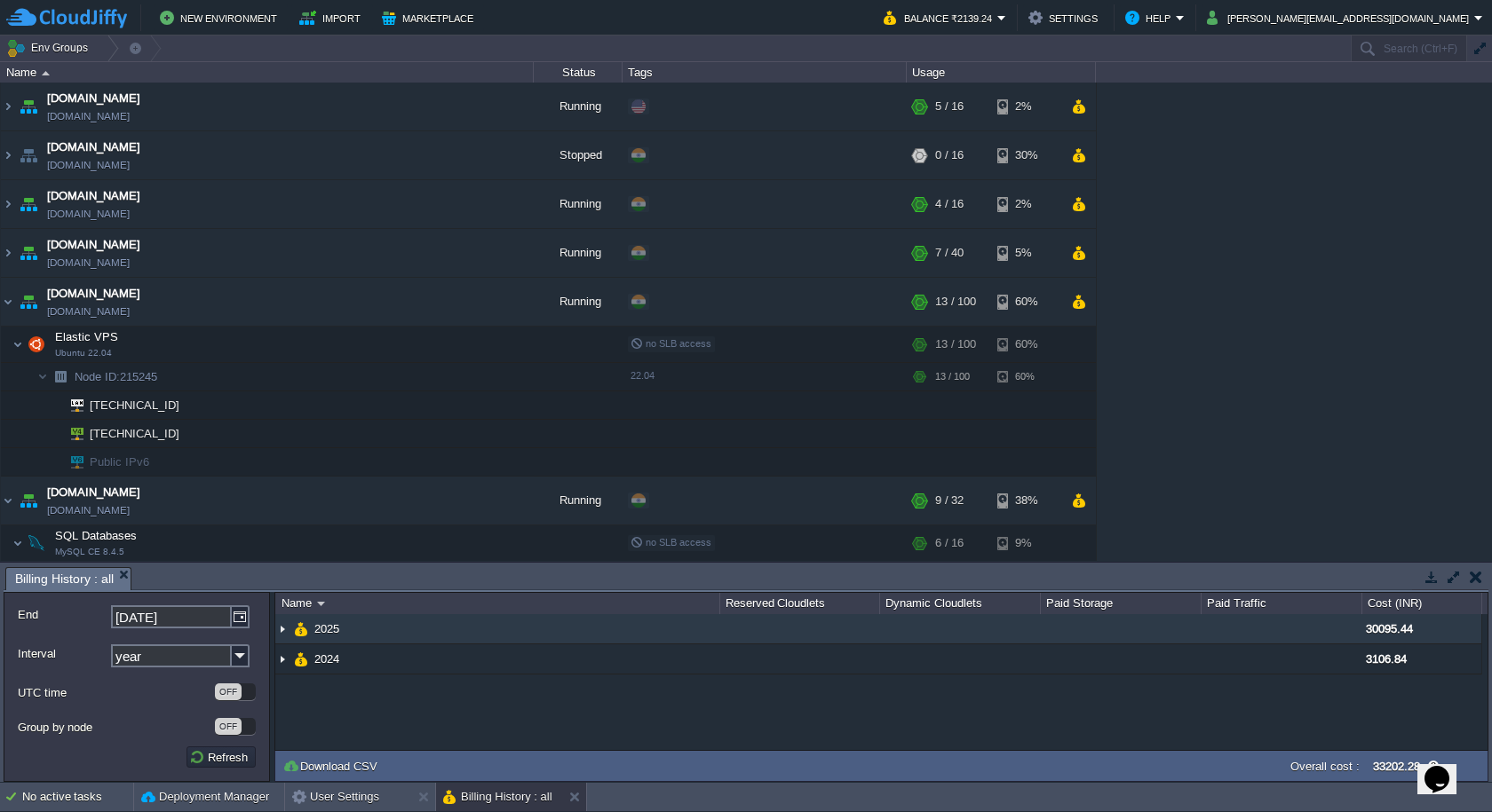
scroll to position [0, 0]
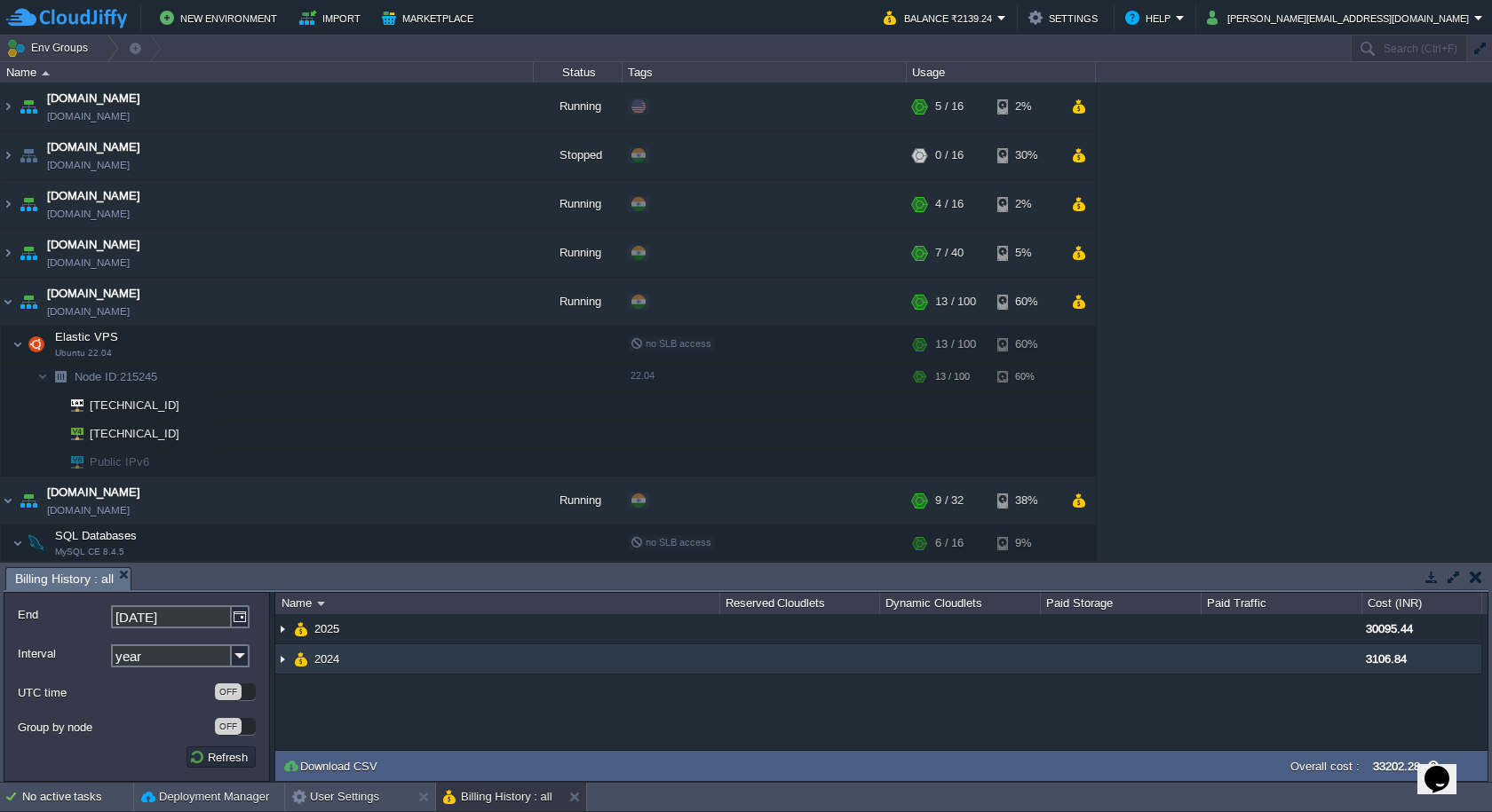
click at [282, 658] on img at bounding box center [282, 659] width 14 height 29
